Goal: Information Seeking & Learning: Learn about a topic

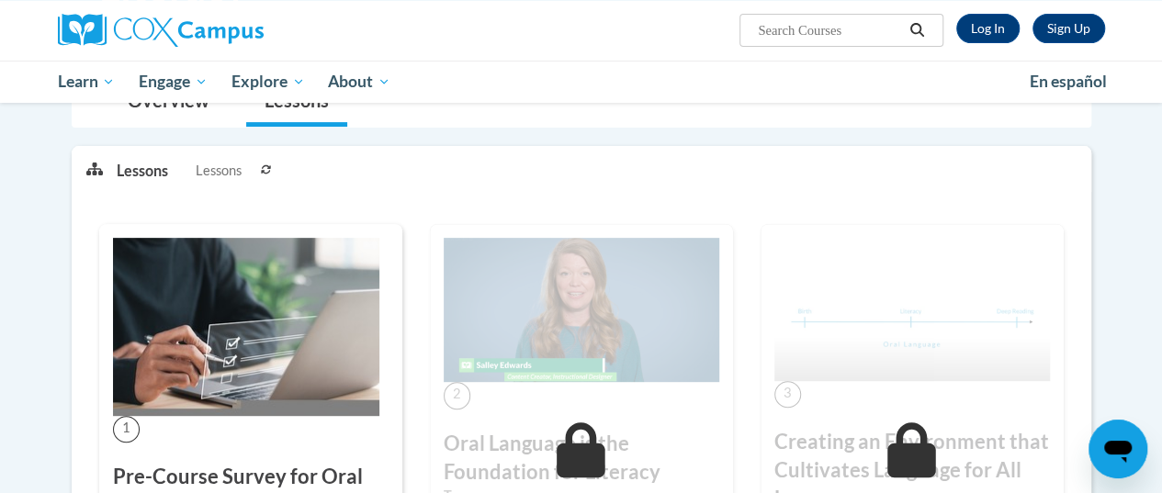
scroll to position [247, 0]
click at [259, 171] on button at bounding box center [266, 169] width 22 height 46
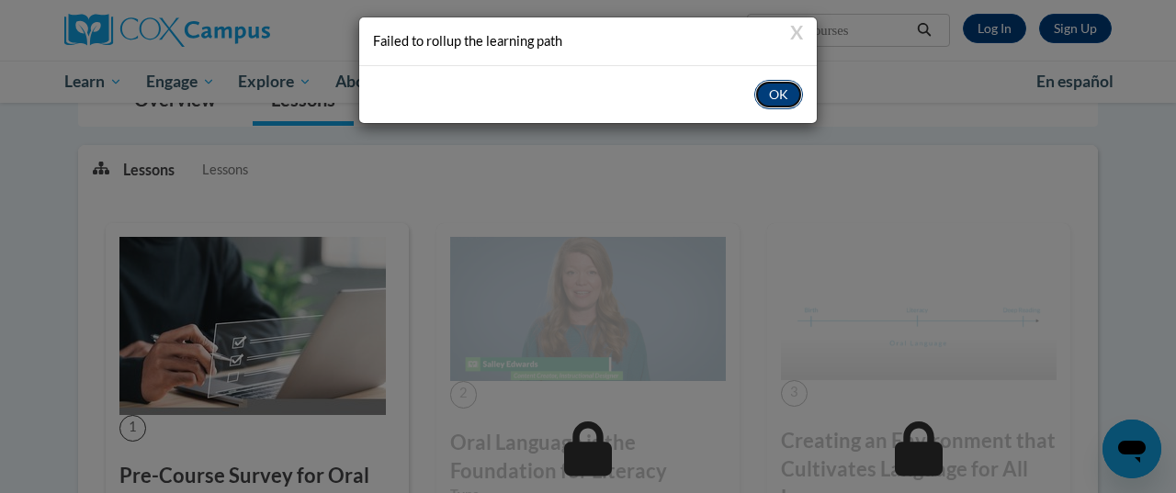
click at [774, 106] on button "OK" at bounding box center [778, 94] width 49 height 29
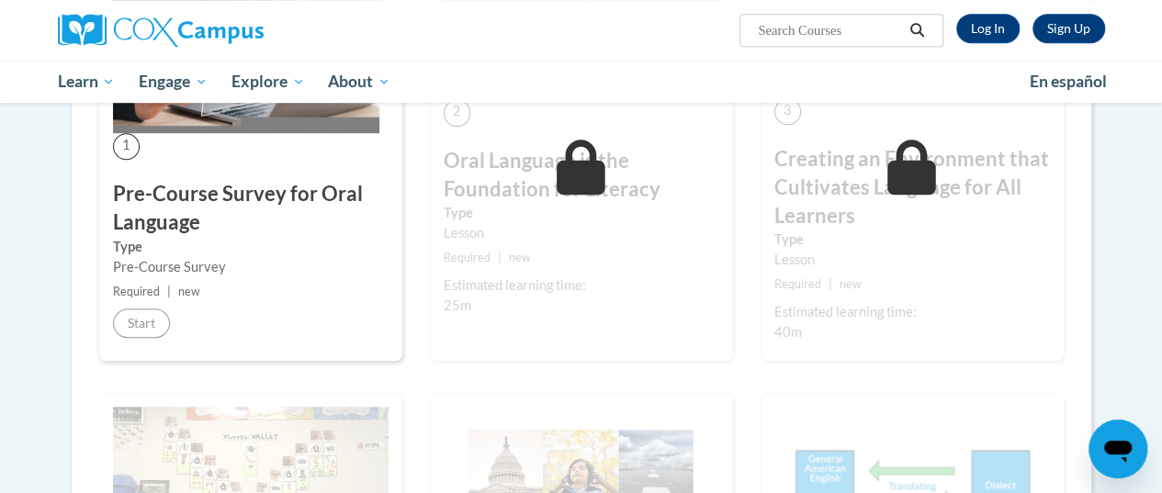
scroll to position [530, 0]
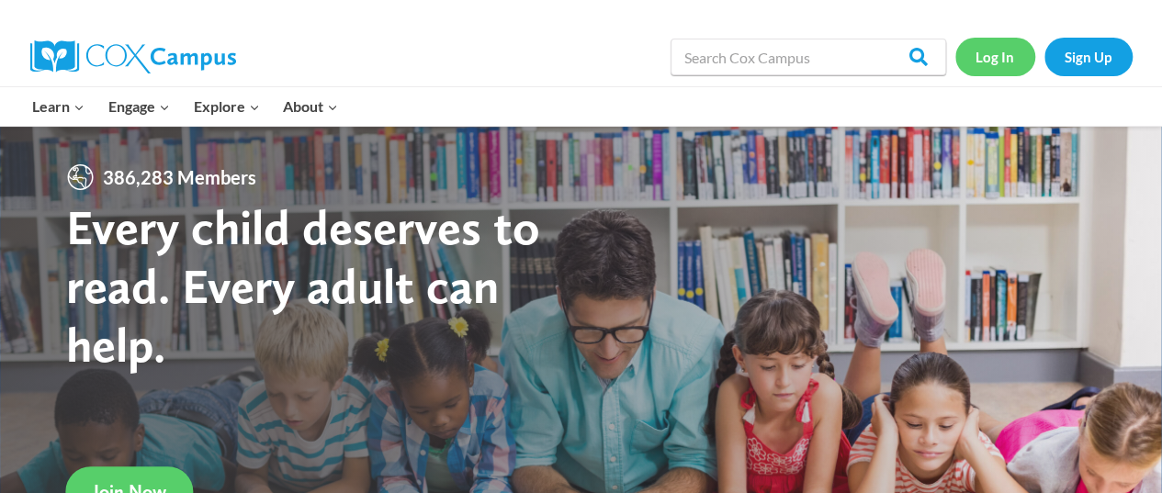
click at [999, 49] on link "Log In" at bounding box center [995, 57] width 80 height 38
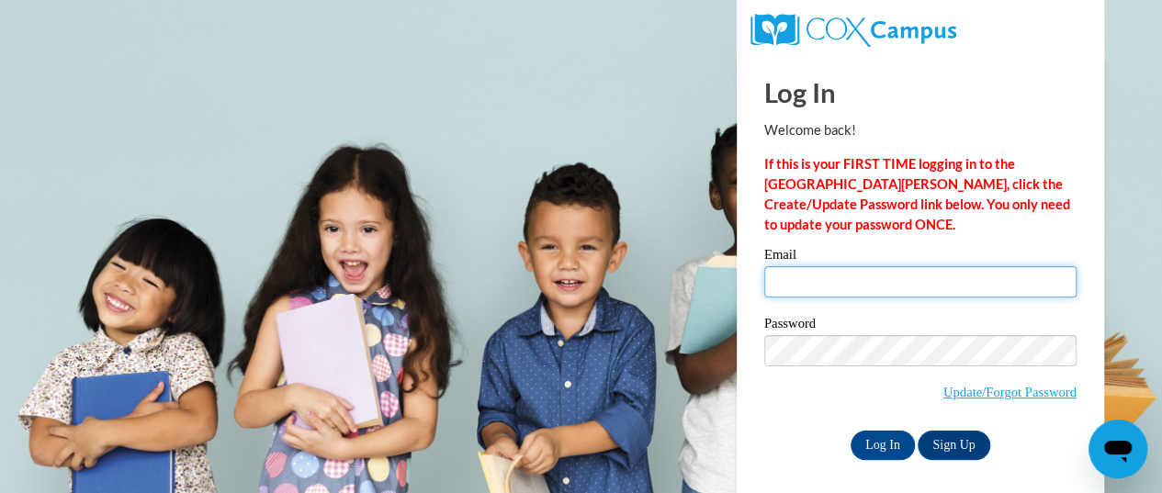
click at [815, 287] on input "Email" at bounding box center [920, 281] width 312 height 31
type input "[EMAIL_ADDRESS][PERSON_NAME][DOMAIN_NAME]"
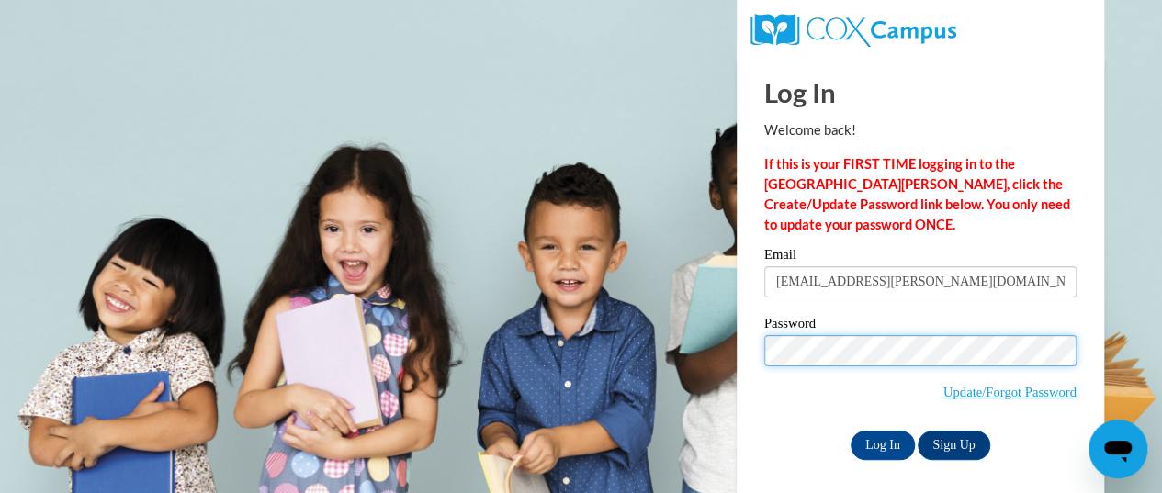
click at [851, 431] on input "Log In" at bounding box center [883, 445] width 64 height 29
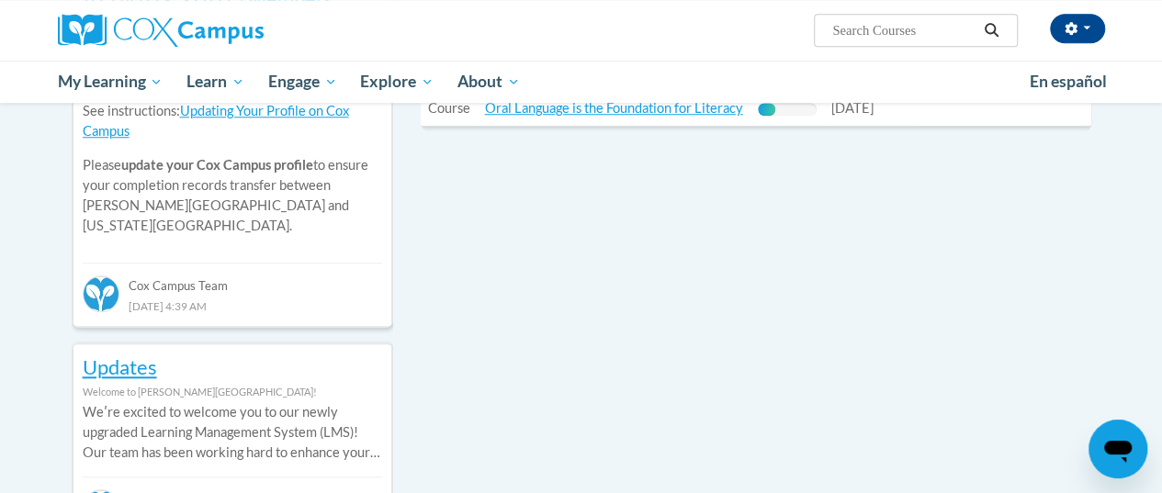
scroll to position [223, 0]
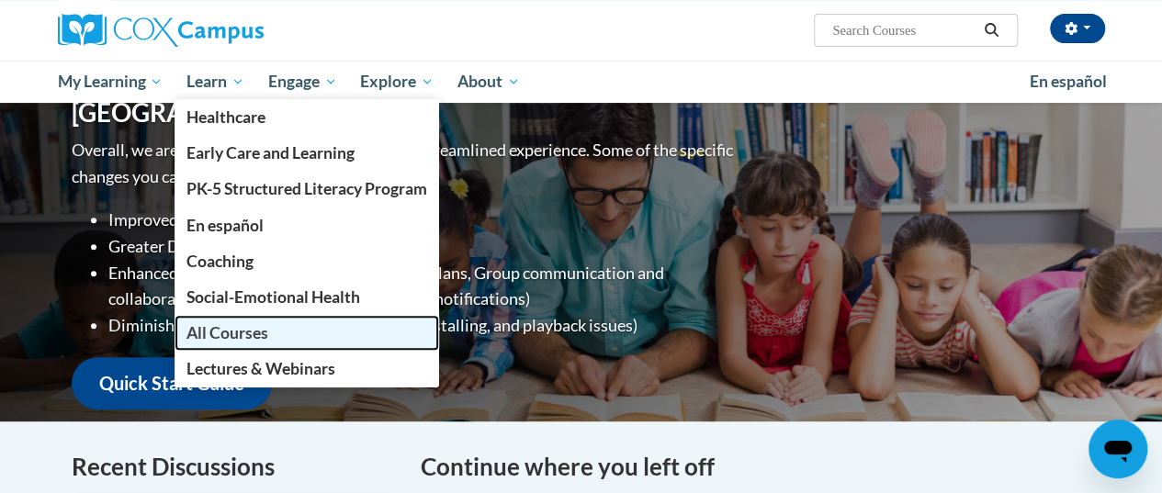
click at [234, 321] on link "All Courses" at bounding box center [307, 333] width 265 height 36
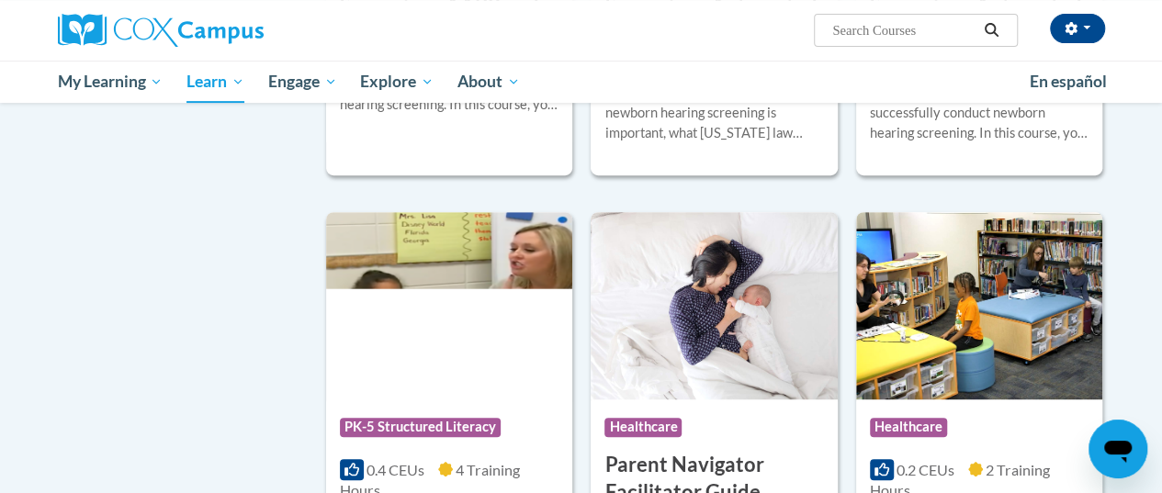
scroll to position [4116, 0]
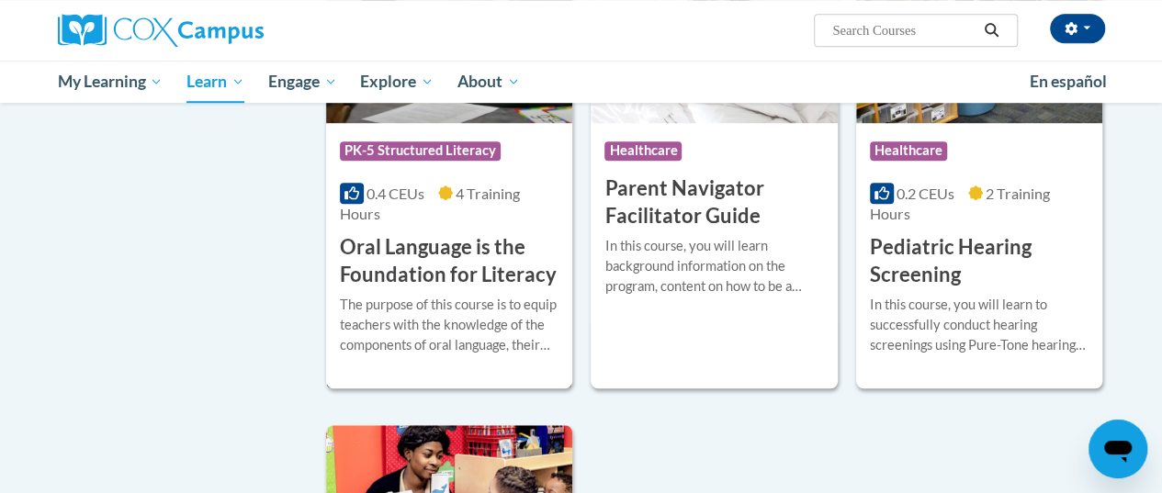
drag, startPoint x: 0, startPoint y: 0, endPoint x: 430, endPoint y: 227, distance: 486.1
click at [430, 233] on h3 "Oral Language is the Foundation for Literacy" at bounding box center [449, 261] width 219 height 57
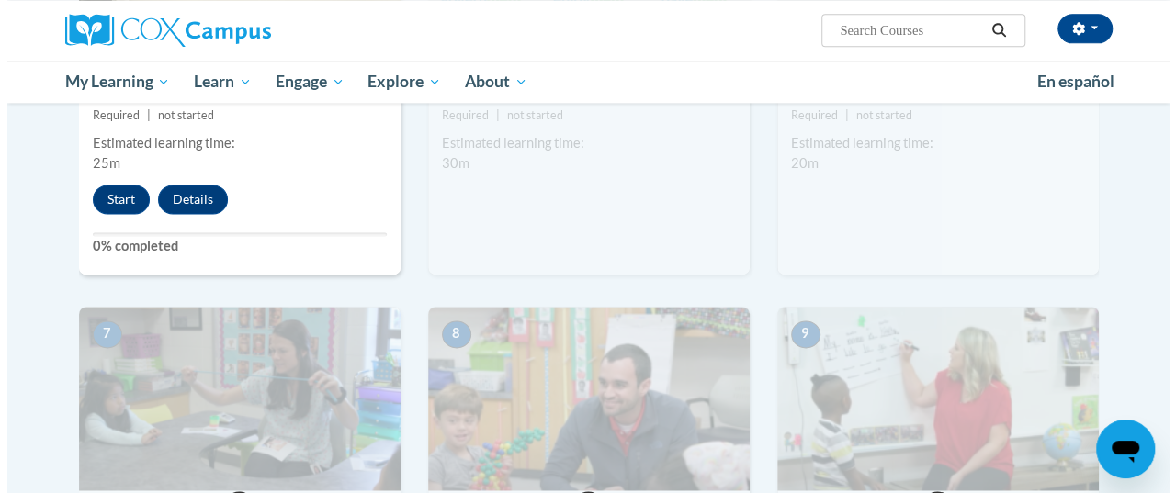
scroll to position [1224, 0]
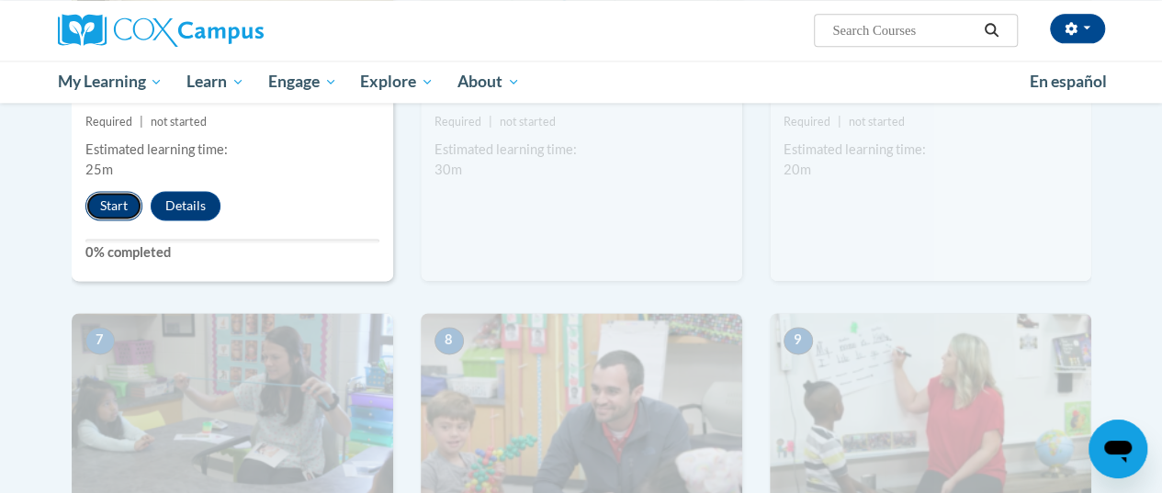
click at [107, 201] on button "Start" at bounding box center [113, 205] width 57 height 29
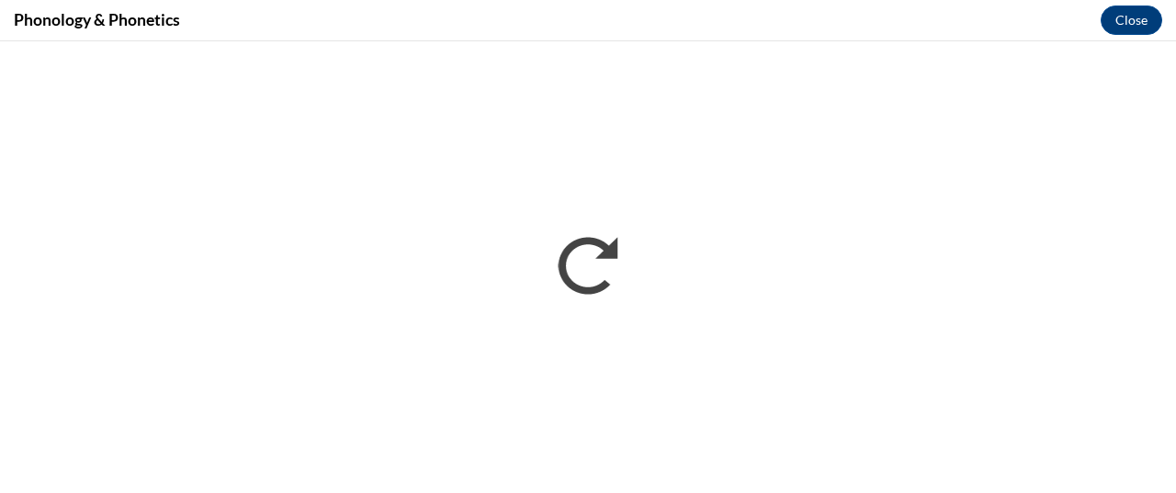
scroll to position [0, 0]
